Goal: Register for event/course

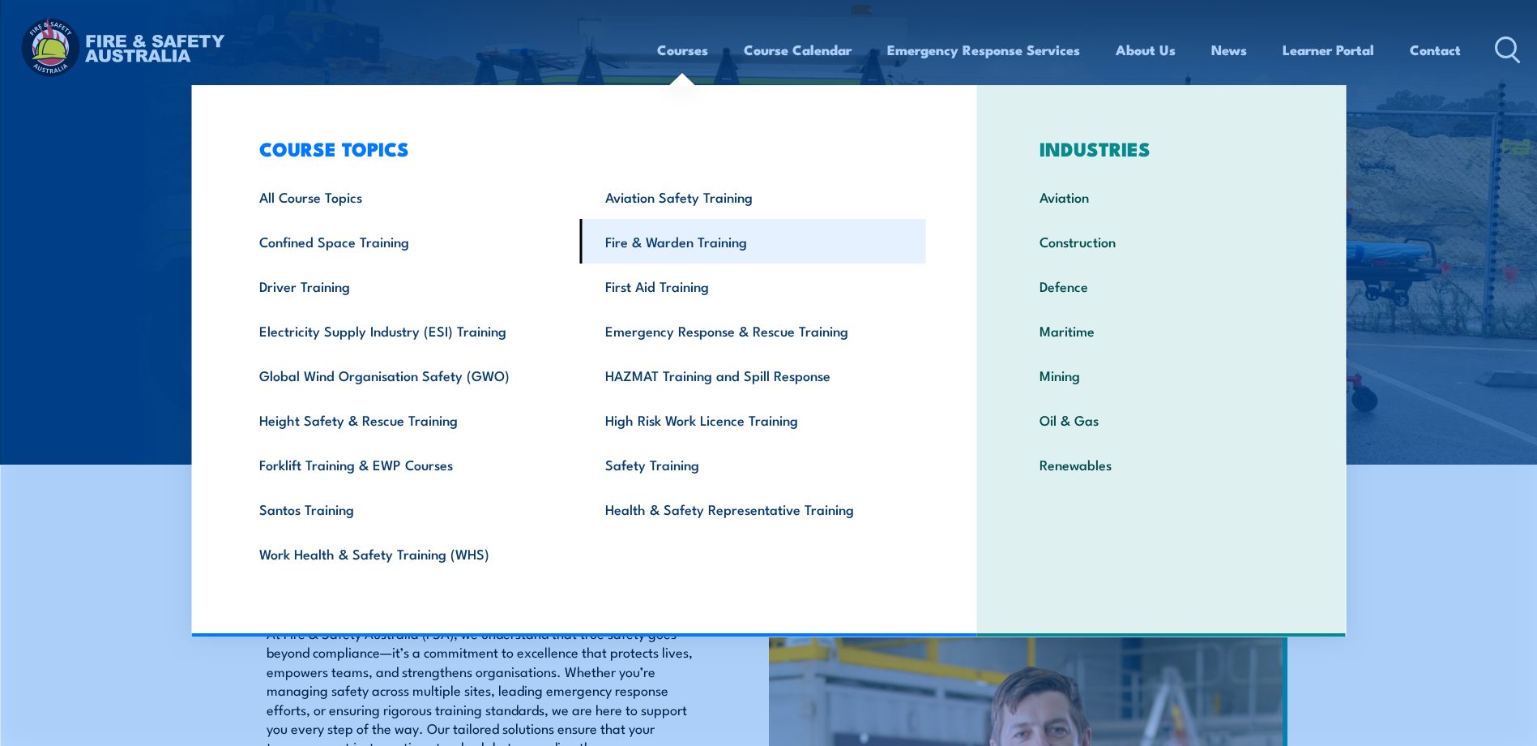
click at [666, 242] on link "Fire & Warden Training" at bounding box center [753, 241] width 346 height 45
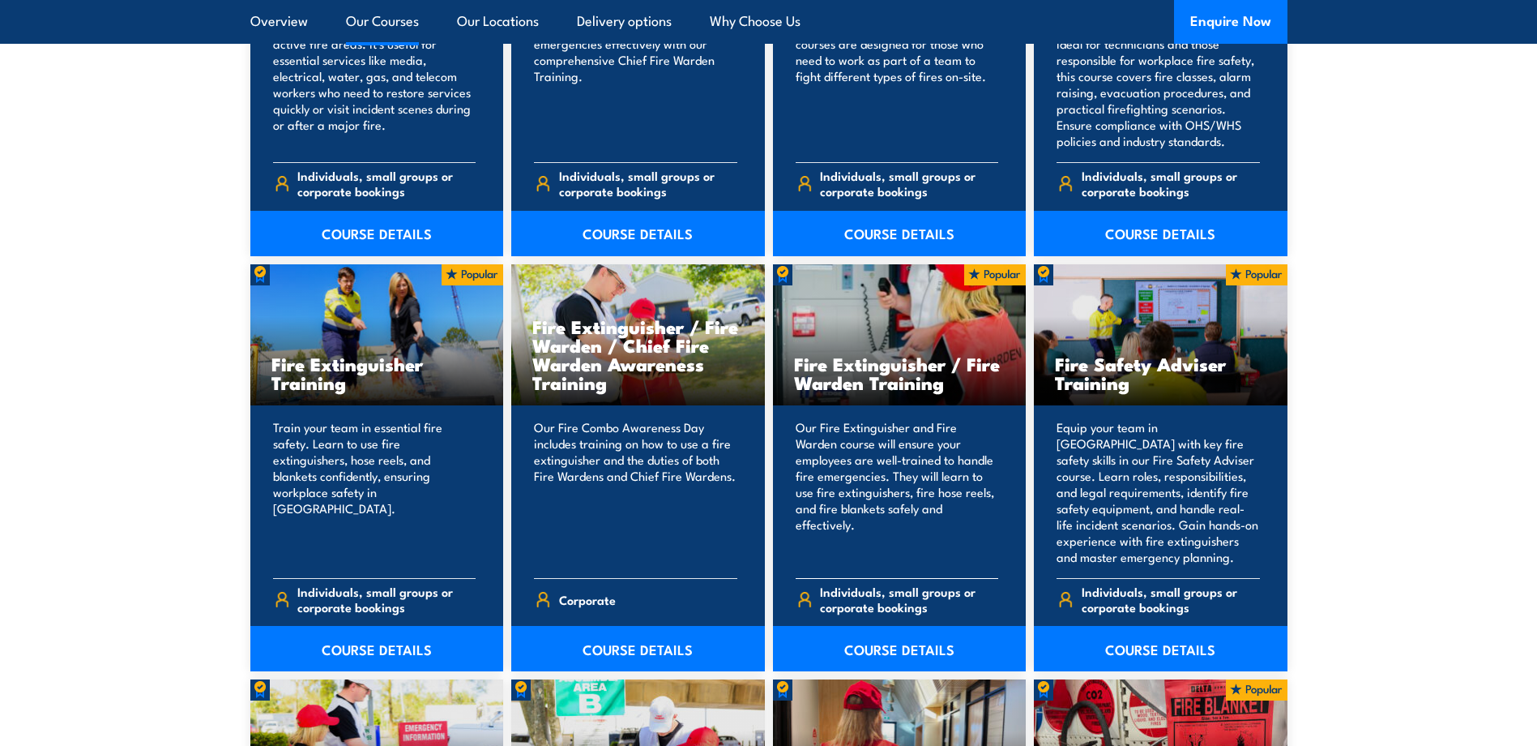
scroll to position [1621, 0]
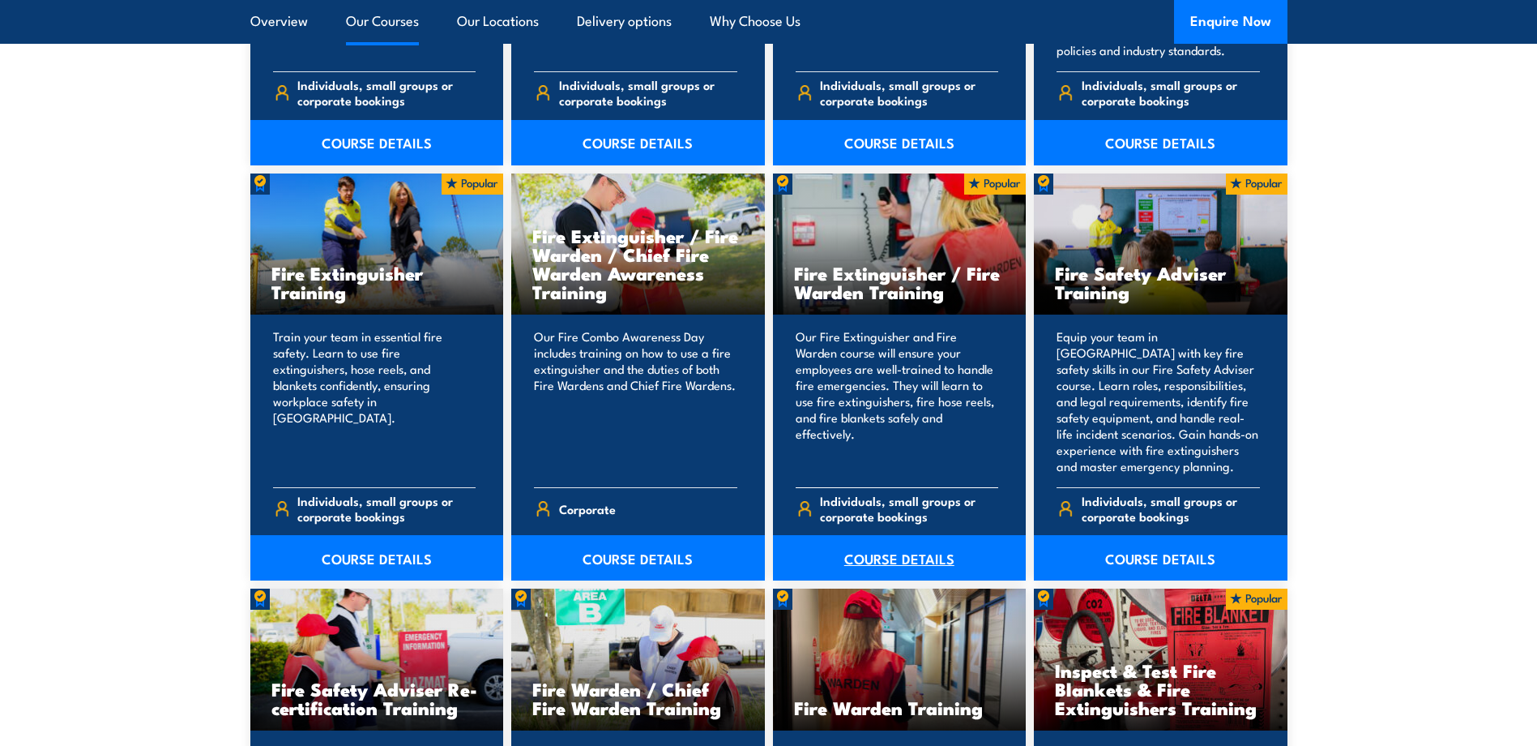
click at [883, 562] on link "COURSE DETAILS" at bounding box center [900, 557] width 254 height 45
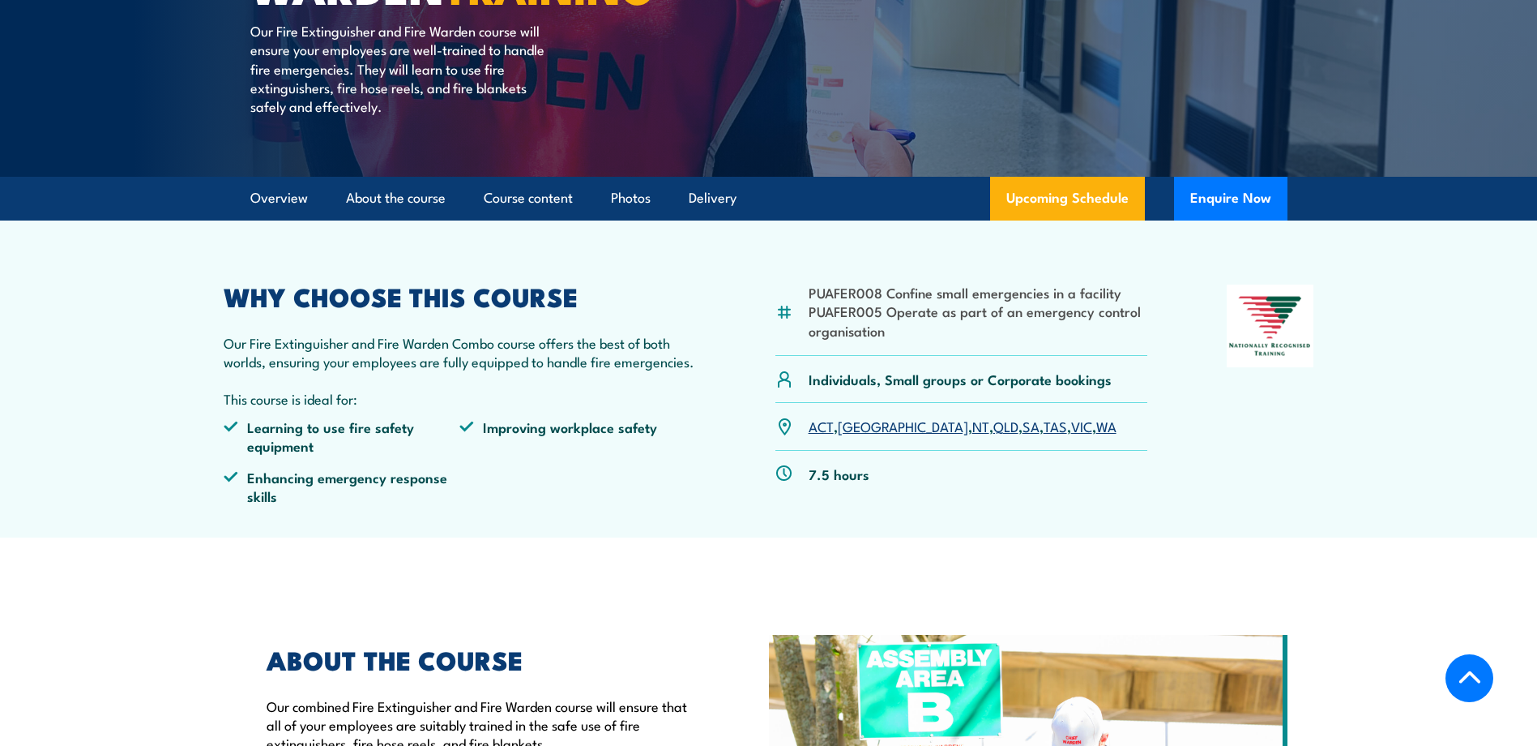
scroll to position [324, 0]
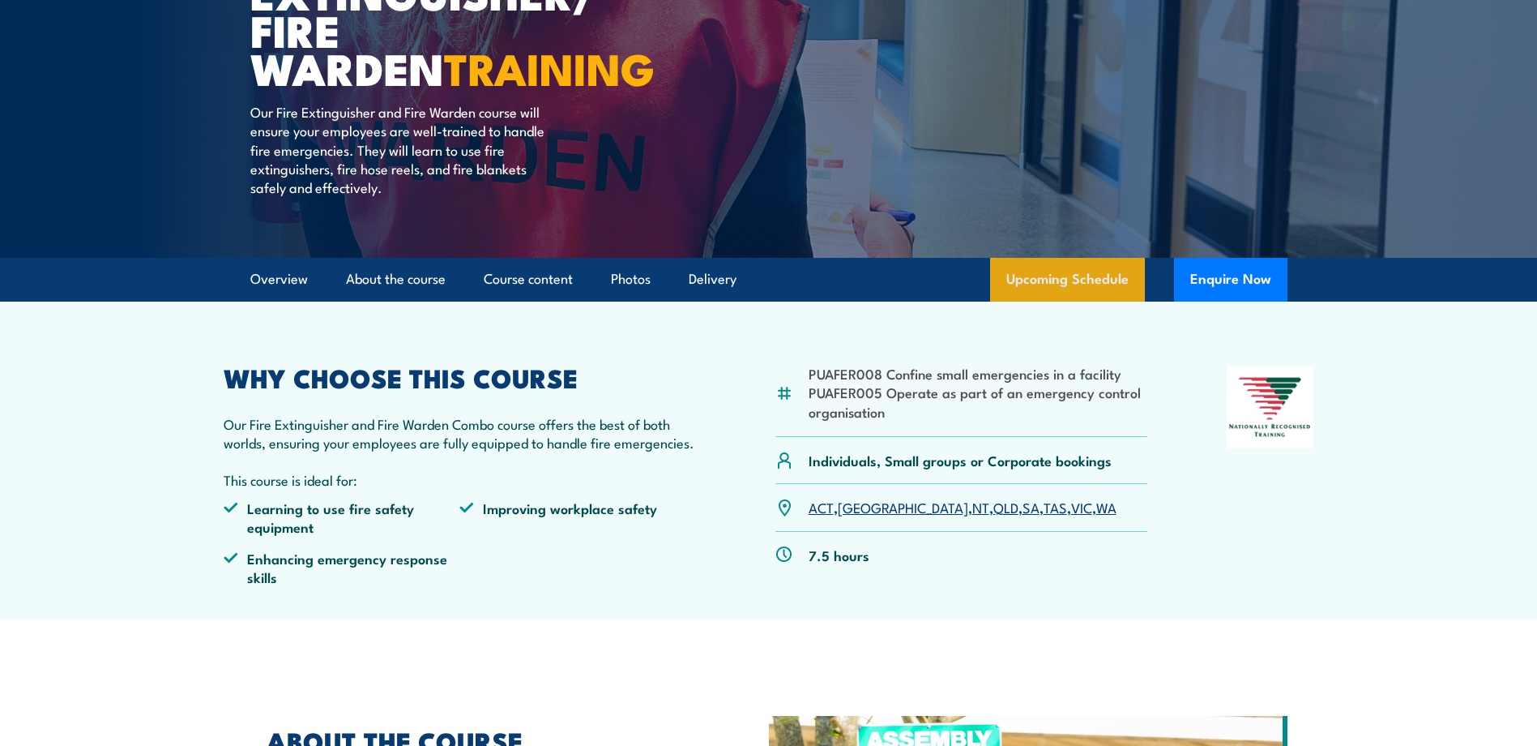
click at [1058, 284] on link "Upcoming Schedule" at bounding box center [1067, 280] width 155 height 44
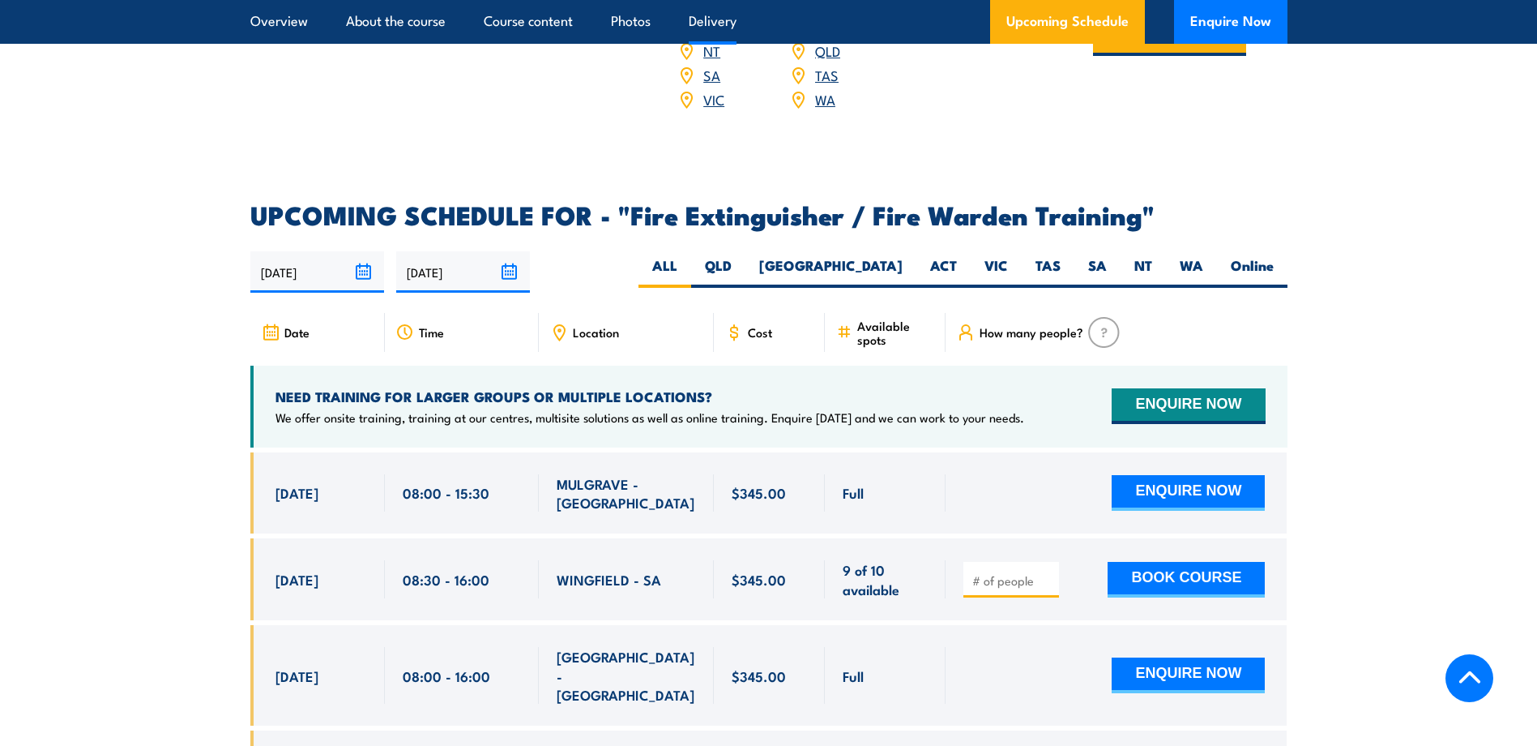
scroll to position [2661, 0]
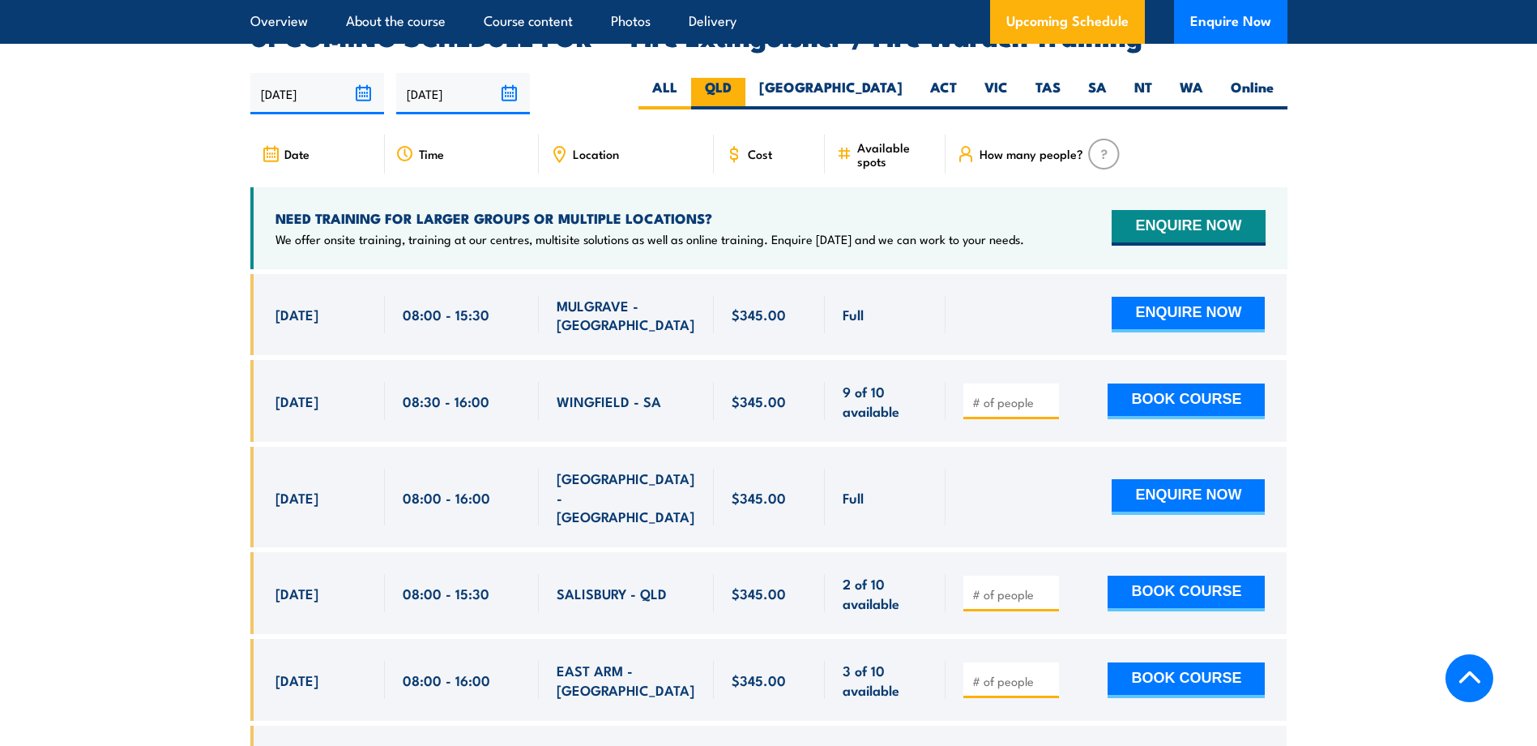
click at [746, 78] on label "QLD" at bounding box center [718, 94] width 54 height 32
click at [742, 78] on input "QLD" at bounding box center [737, 83] width 11 height 11
radio input "true"
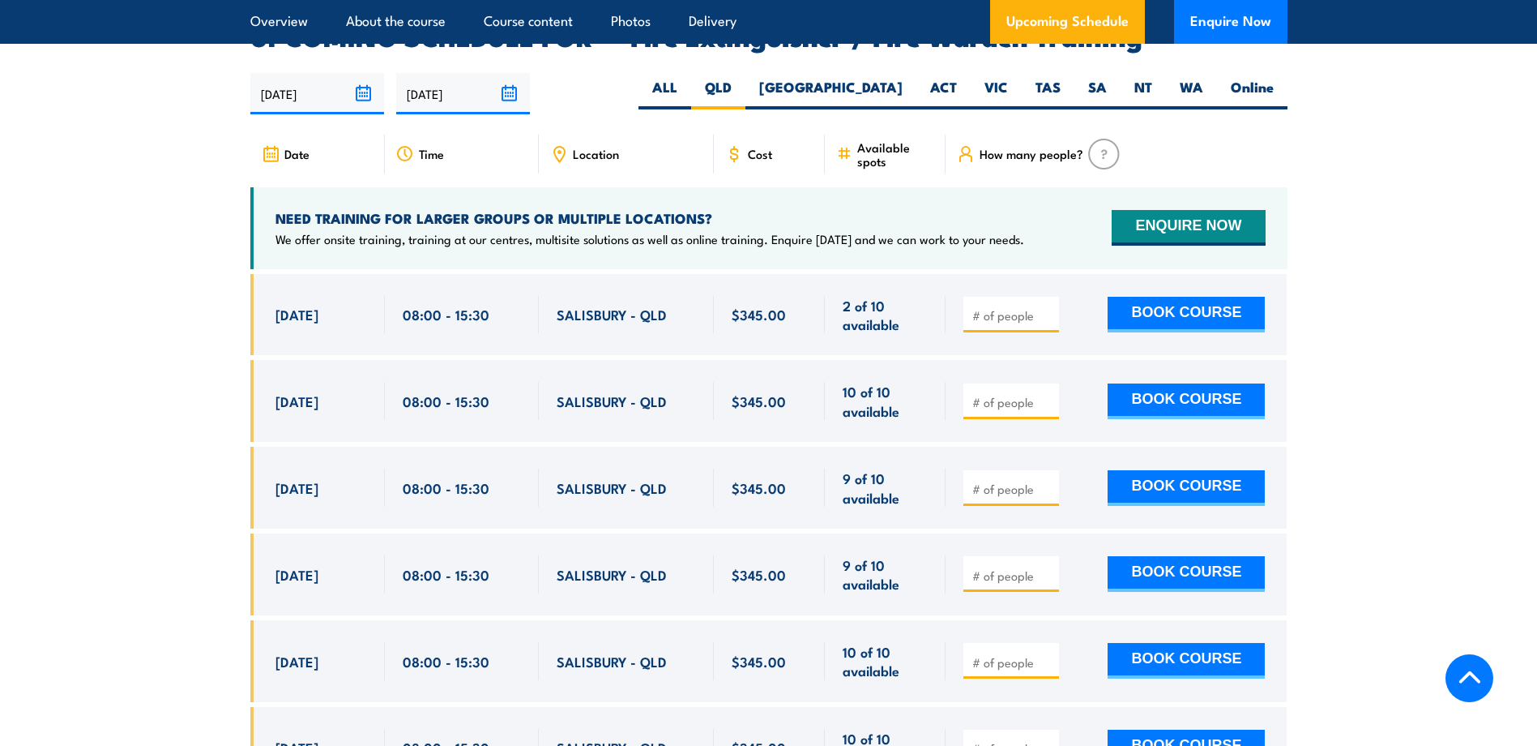
click at [990, 394] on input "number" at bounding box center [1012, 402] width 81 height 16
type input "2"
click at [1152, 385] on button "BOOK COURSE" at bounding box center [1186, 401] width 157 height 36
